Goal: Information Seeking & Learning: Learn about a topic

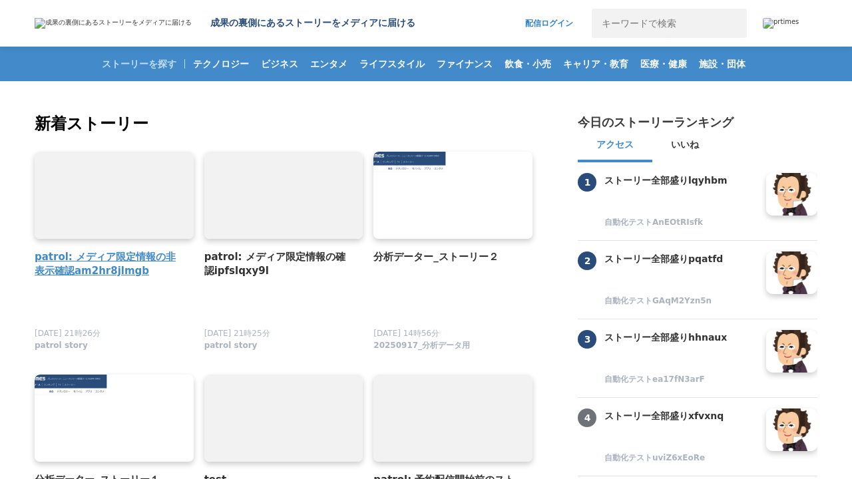
click at [108, 264] on h4 "patrol: メディア限定情報の非表示確認am2hr8jlmgb" at bounding box center [109, 264] width 148 height 29
